Goal: Check status: Check status

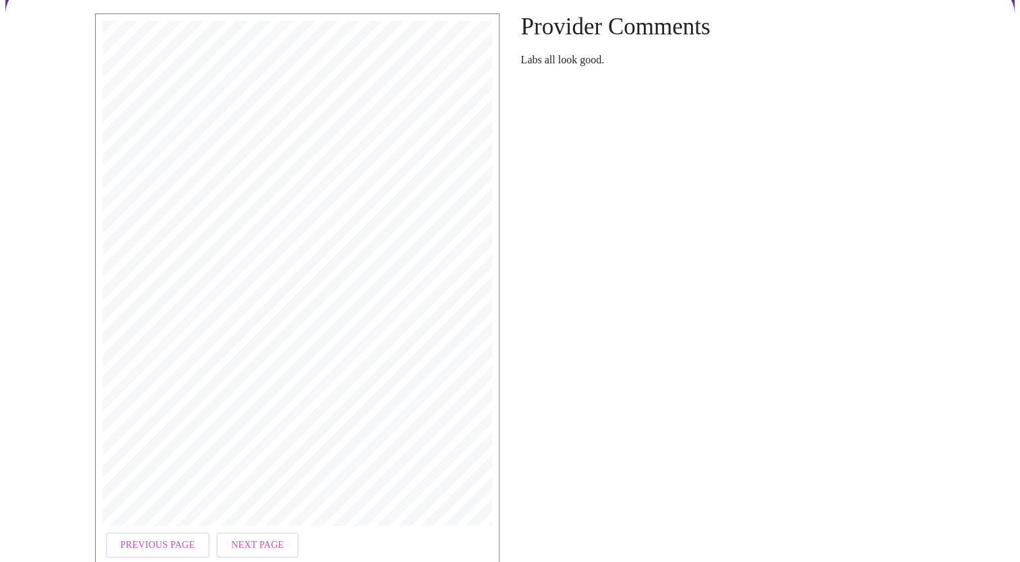
scroll to position [125, 0]
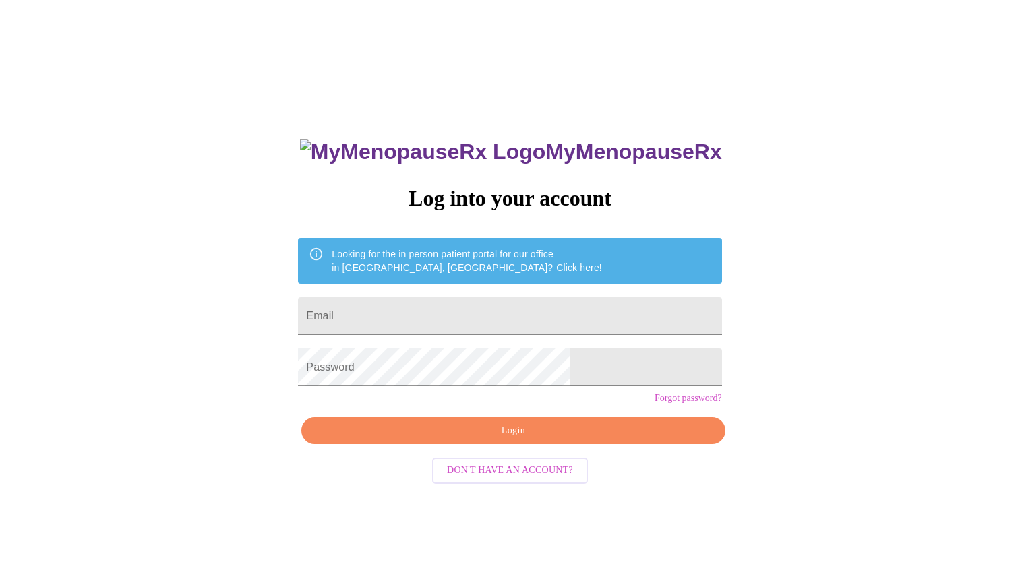
scroll to position [13, 0]
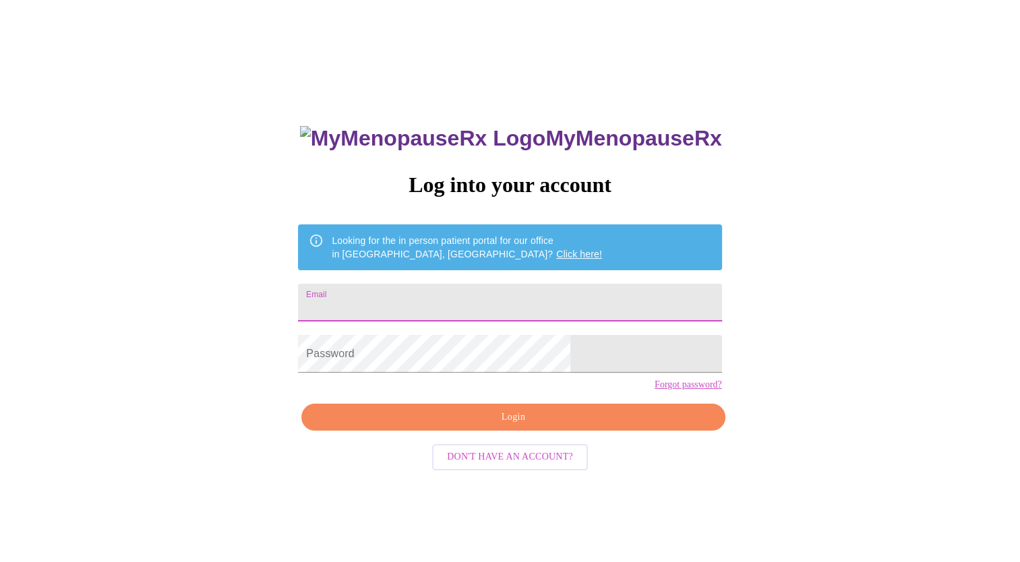
click at [418, 293] on input "Email" at bounding box center [509, 303] width 423 height 38
type input "[PERSON_NAME][EMAIL_ADDRESS][PERSON_NAME][DOMAIN_NAME]"
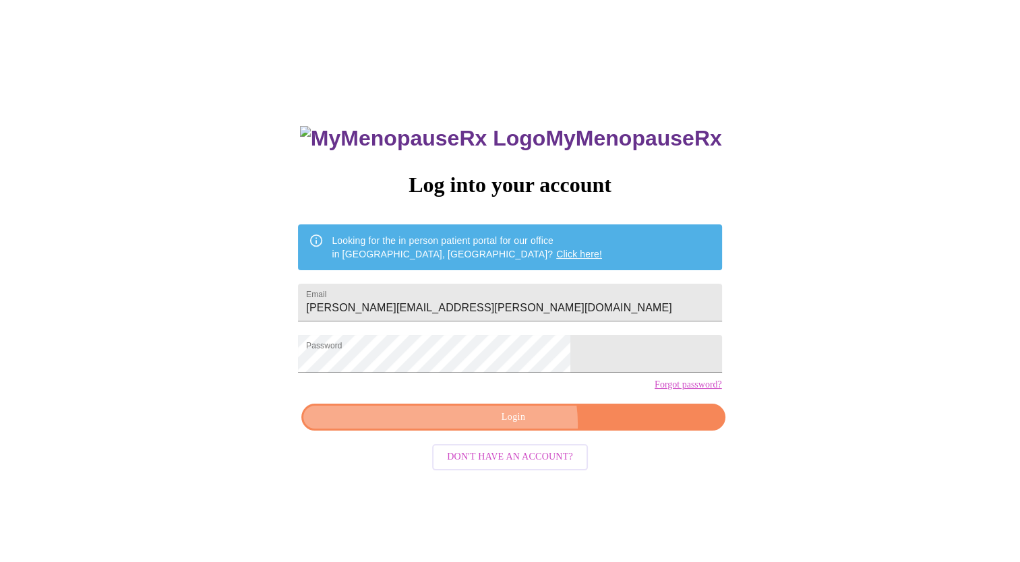
click at [515, 426] on span "Login" at bounding box center [513, 417] width 392 height 17
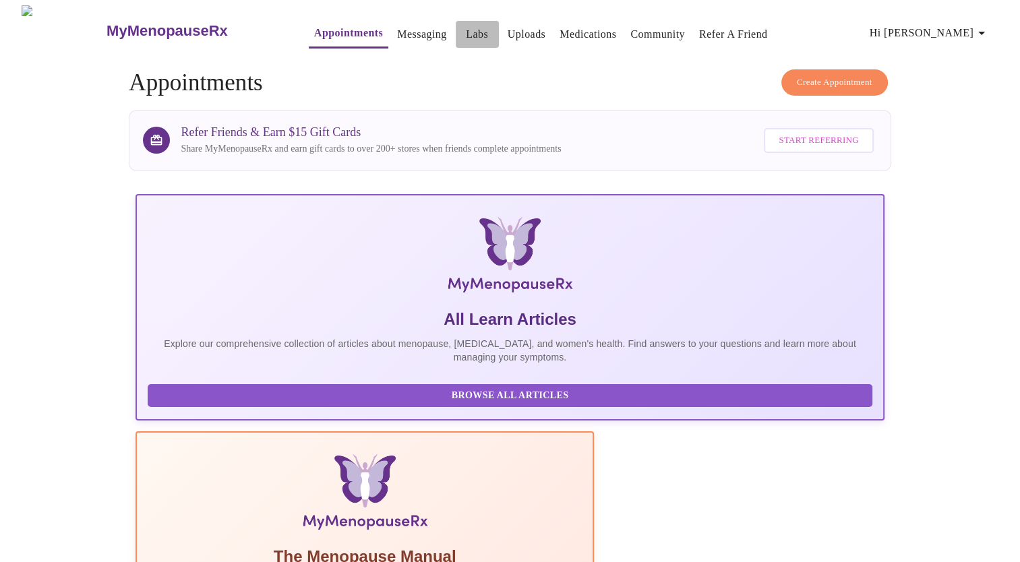
click at [466, 28] on link "Labs" at bounding box center [477, 34] width 22 height 19
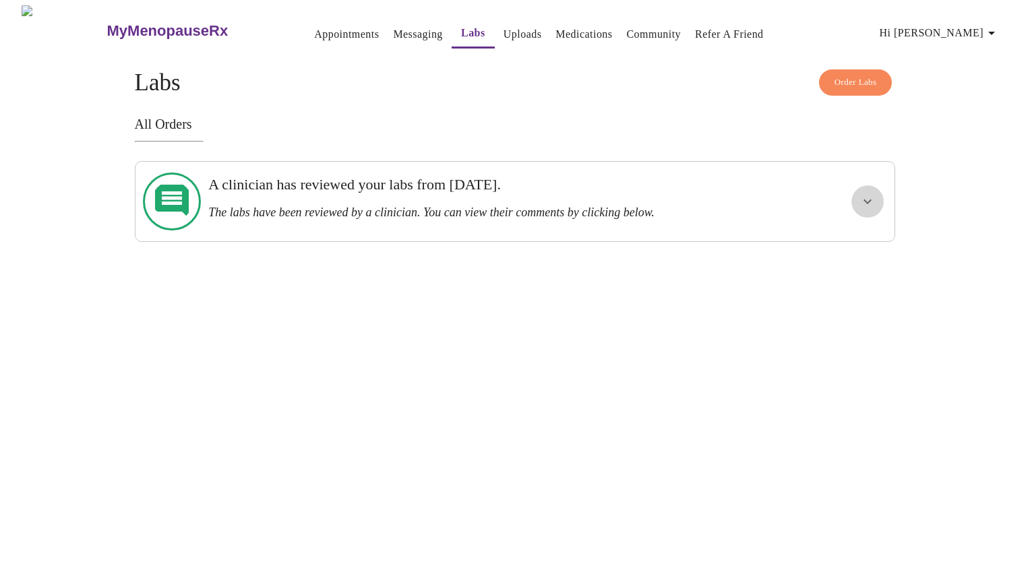
click at [869, 197] on icon "show more" at bounding box center [867, 201] width 16 height 16
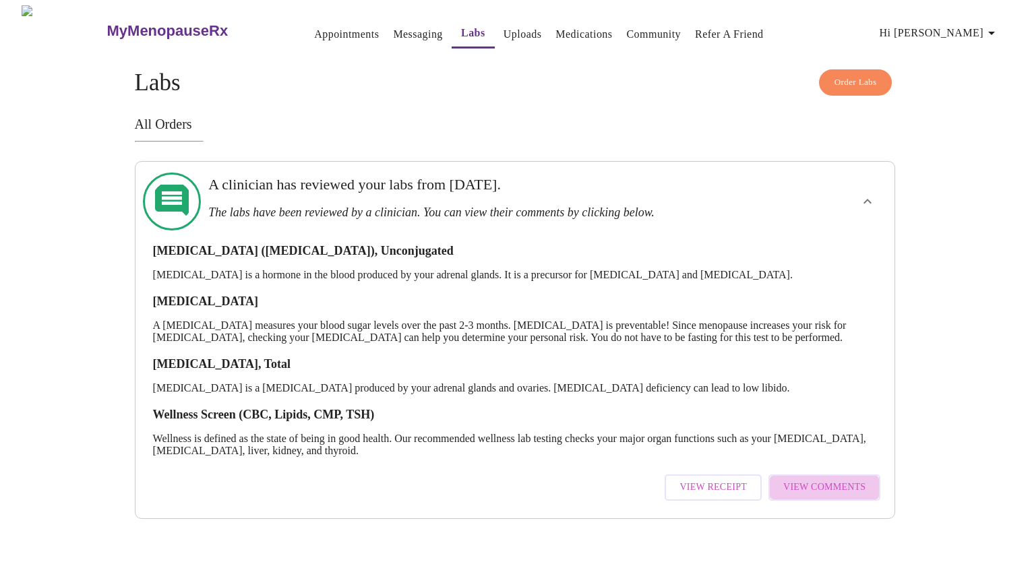
click at [840, 489] on span "View Comments" at bounding box center [824, 487] width 82 height 17
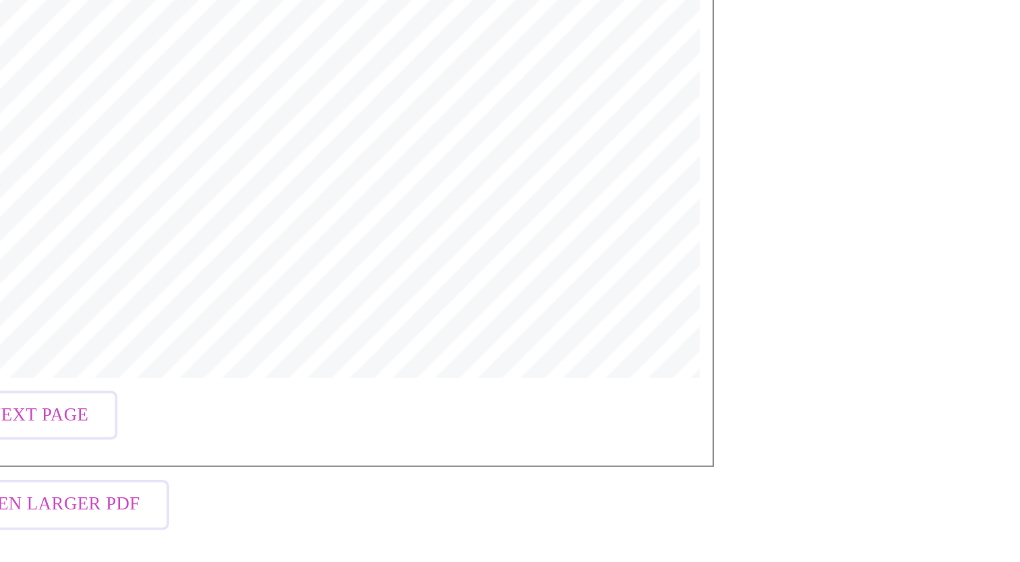
scroll to position [182, 0]
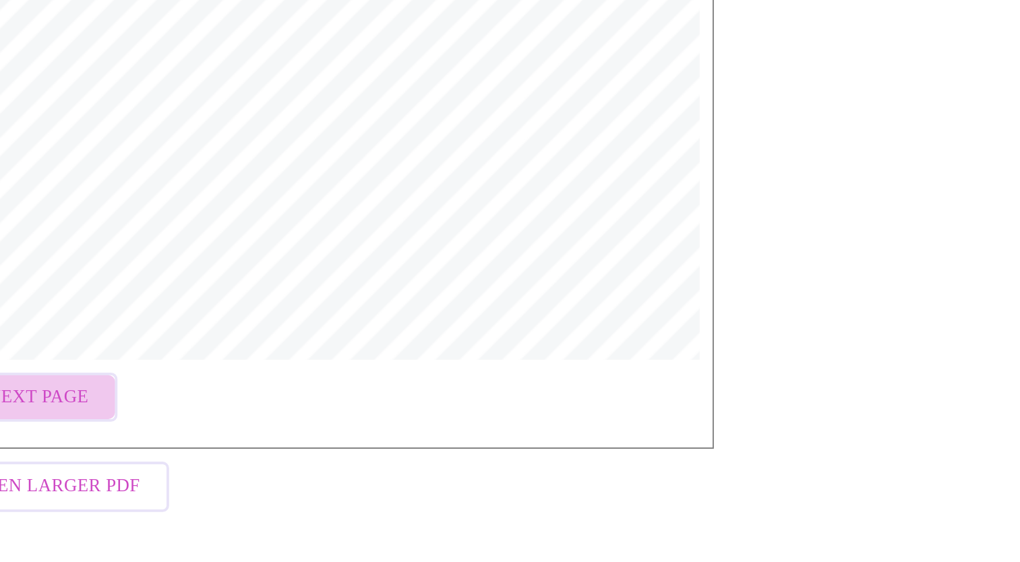
click at [154, 470] on span "Next Page" at bounding box center [147, 476] width 53 height 17
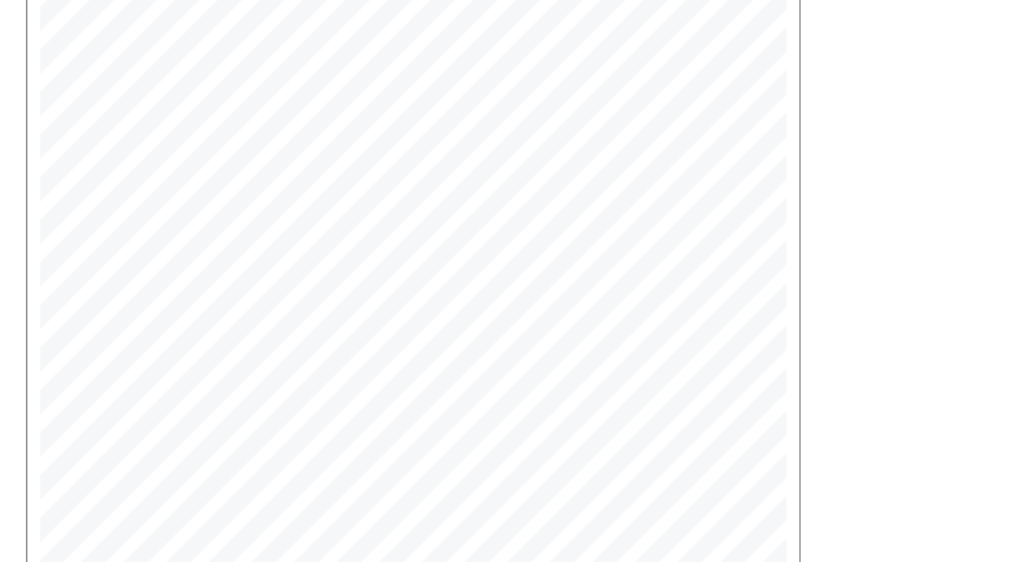
scroll to position [105, 0]
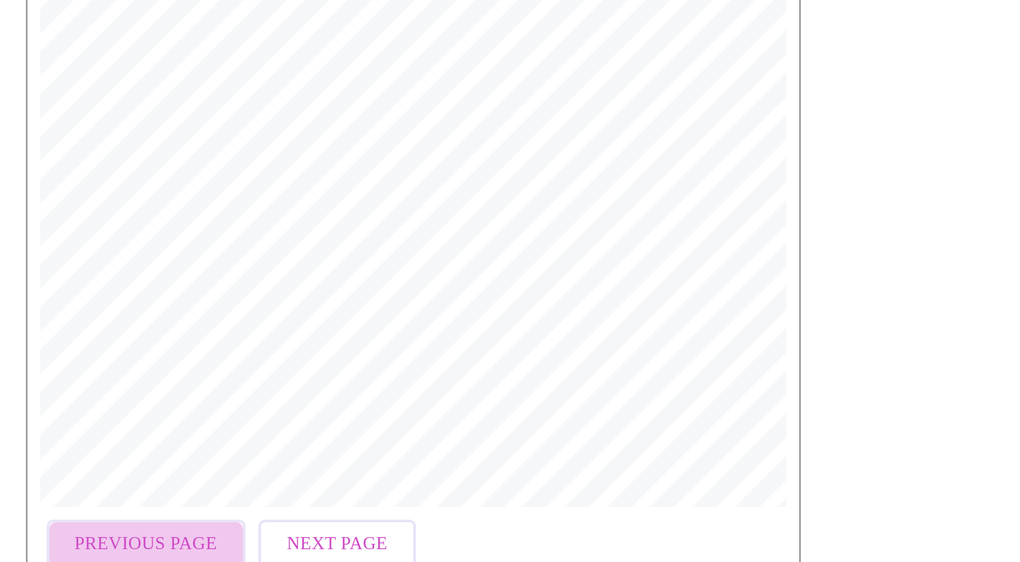
click at [169, 547] on span "Previous Page" at bounding box center [158, 553] width 74 height 17
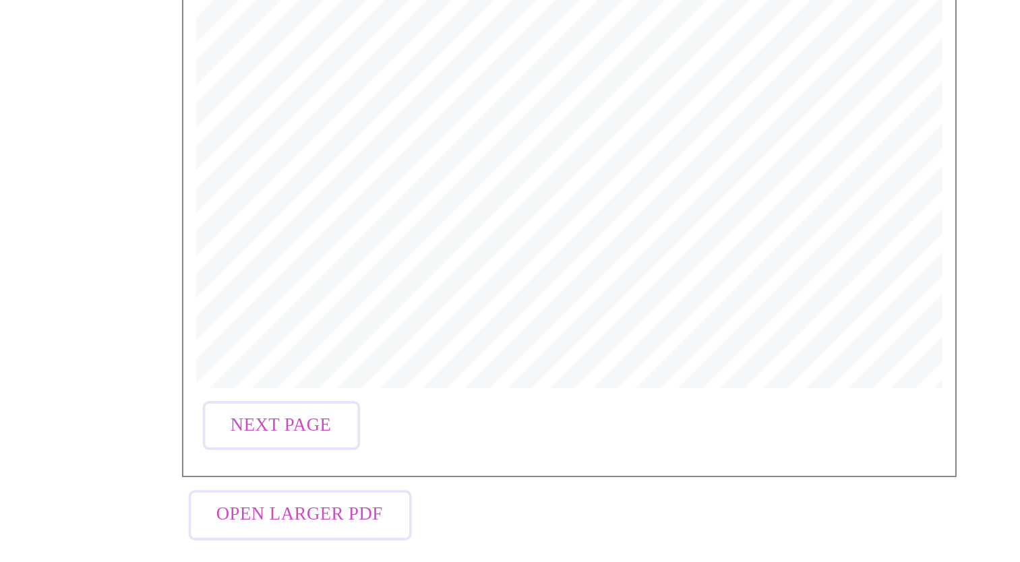
scroll to position [168, 0]
click at [158, 482] on span "Next Page" at bounding box center [147, 490] width 53 height 17
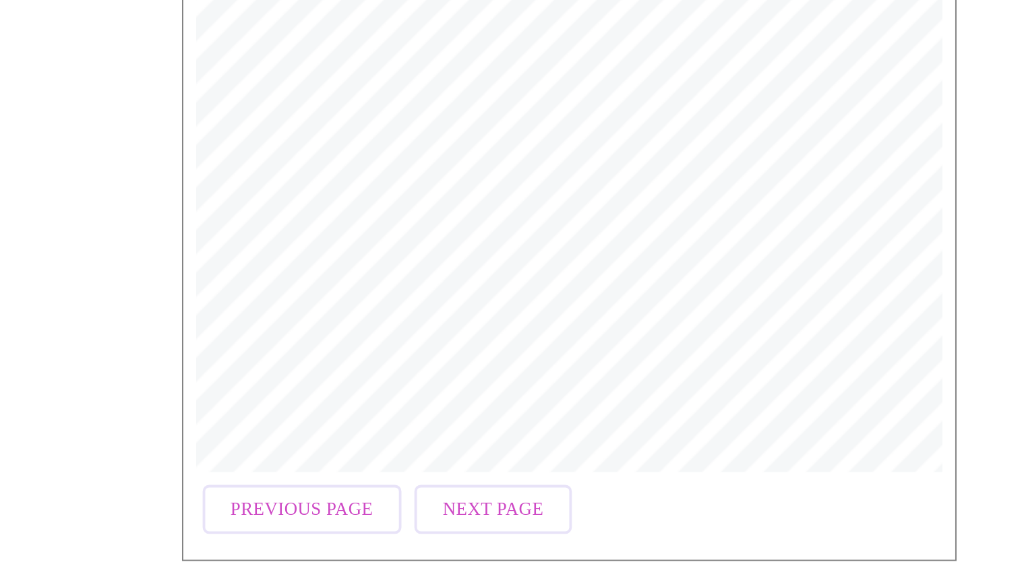
scroll to position [125, 0]
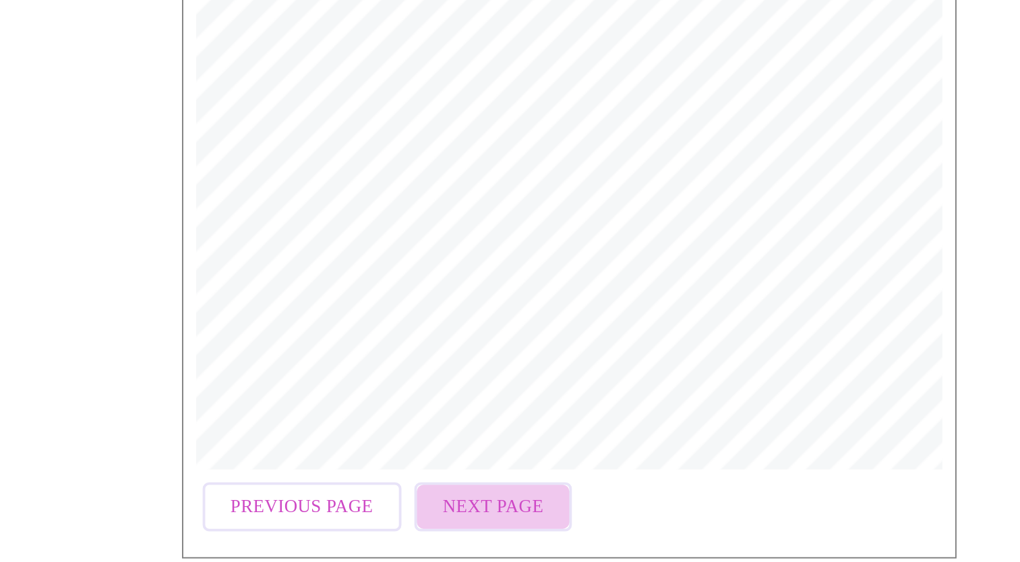
click at [262, 530] on span "Next Page" at bounding box center [257, 533] width 53 height 17
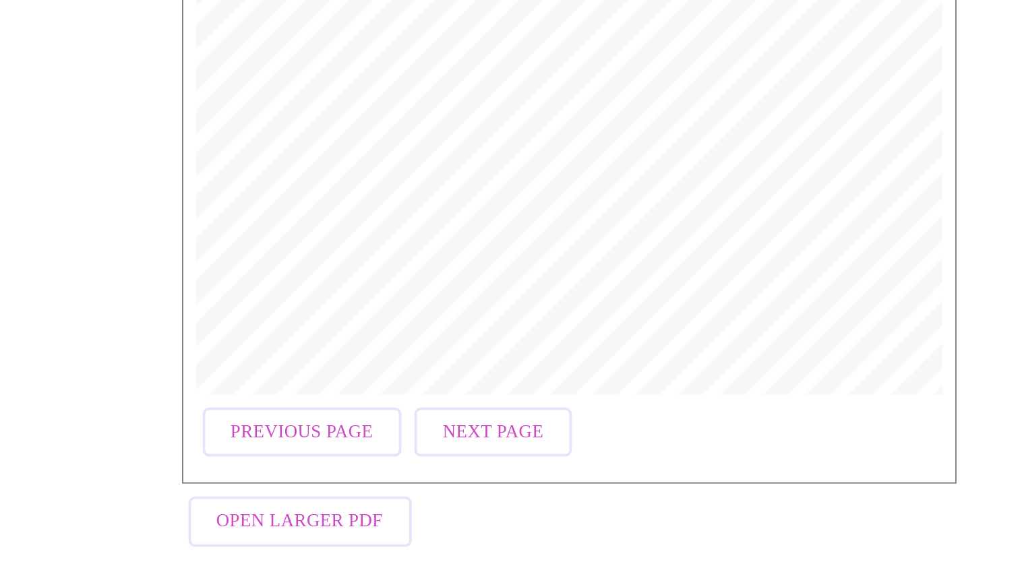
scroll to position [182, 0]
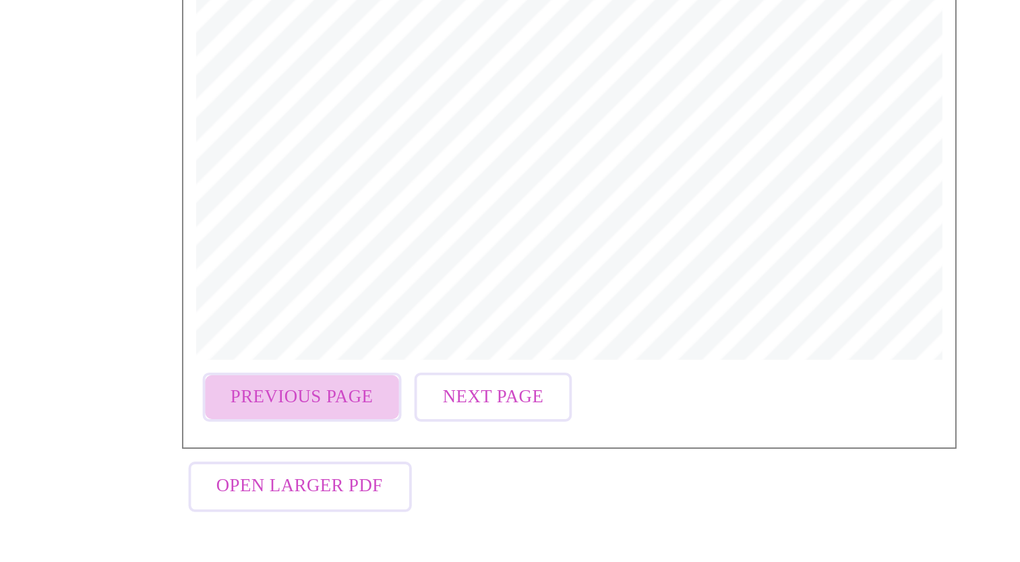
click at [171, 471] on span "Previous Page" at bounding box center [158, 476] width 74 height 17
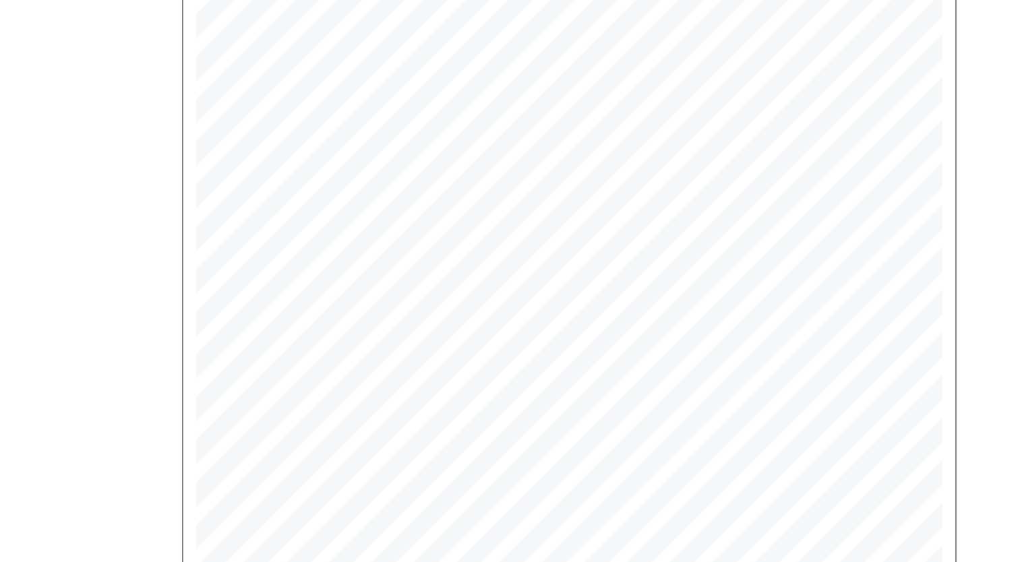
scroll to position [181, 0]
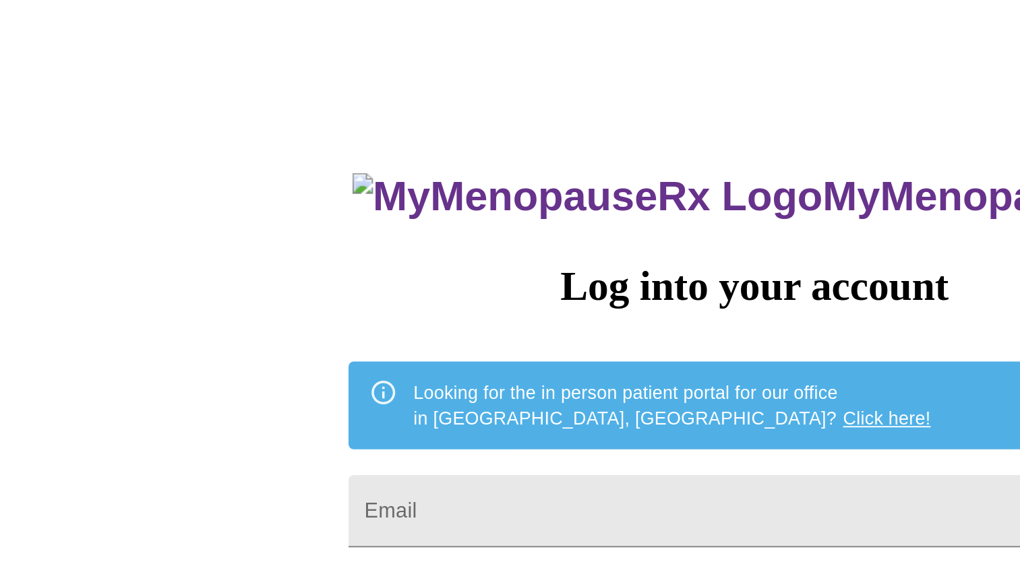
scroll to position [13, 0]
